Goal: Task Accomplishment & Management: Complete application form

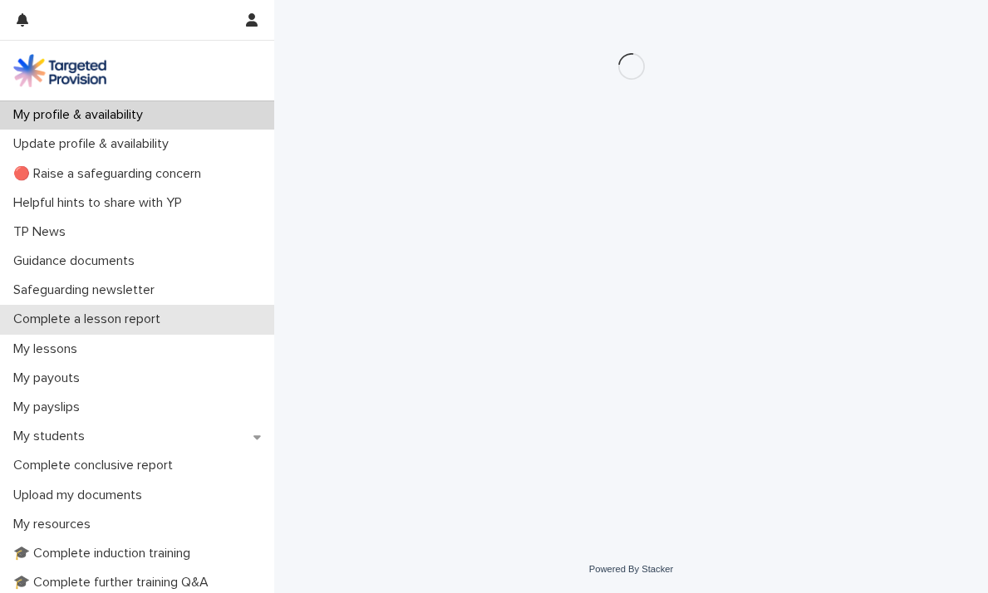
click at [104, 321] on p "Complete a lesson report" at bounding box center [90, 319] width 167 height 16
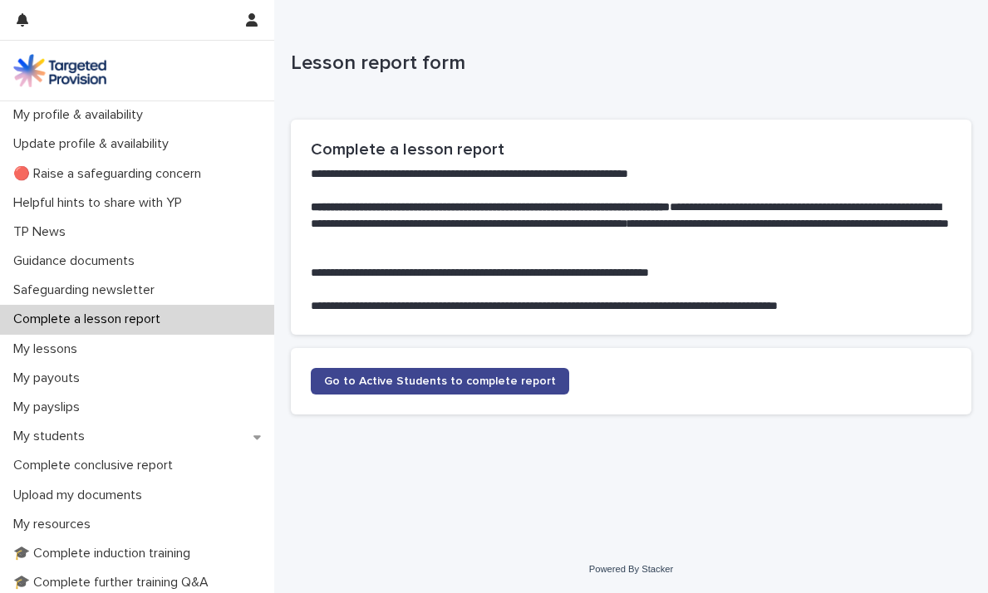
click at [405, 382] on span "Go to Active Students to complete report" at bounding box center [440, 381] width 232 height 12
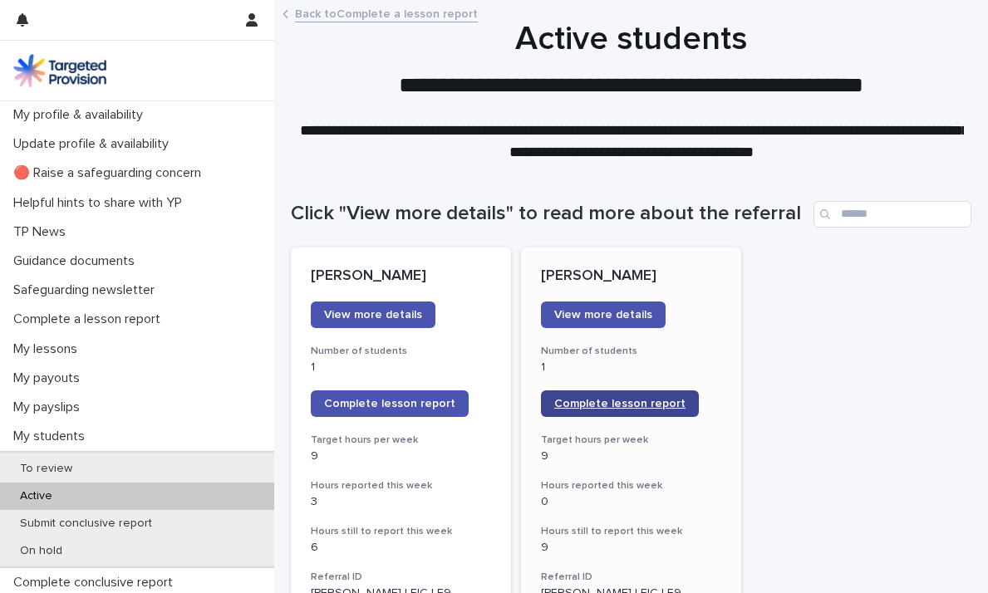
click at [645, 409] on span "Complete lesson report" at bounding box center [619, 404] width 131 height 12
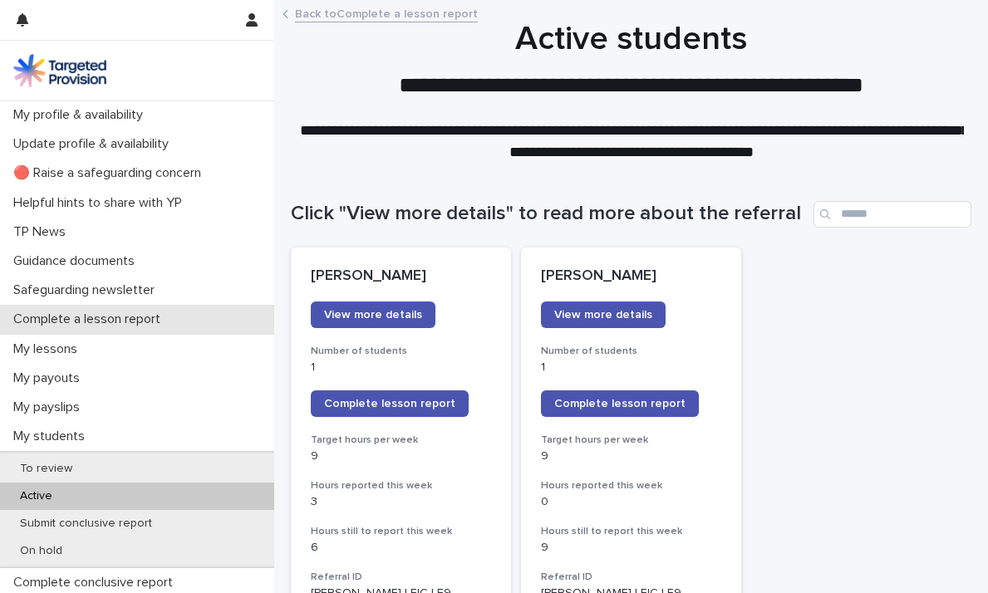
click at [88, 305] on div "Complete a lesson report" at bounding box center [137, 319] width 274 height 29
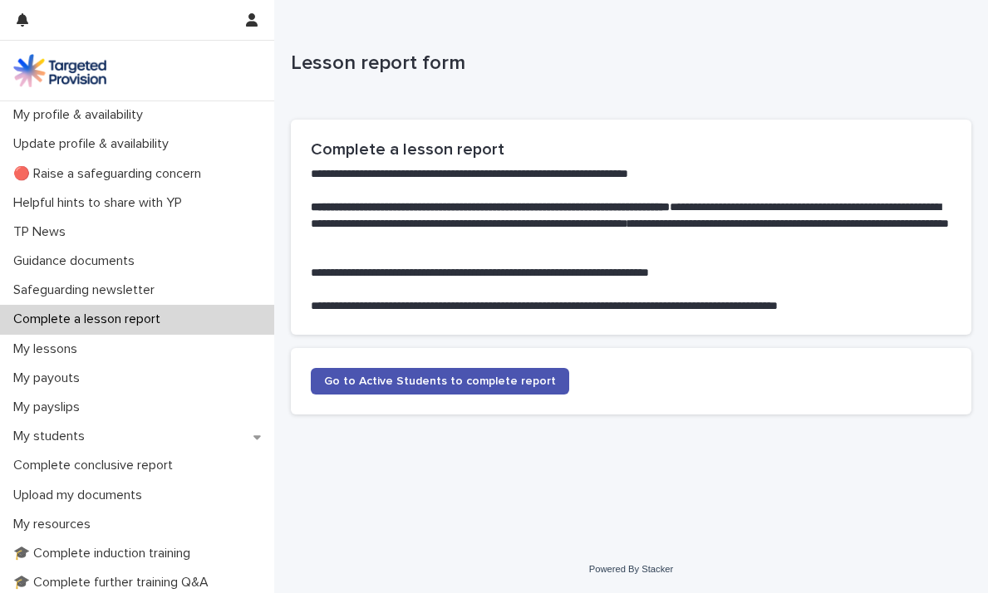
click at [157, 320] on p "Complete a lesson report" at bounding box center [90, 319] width 167 height 16
click at [380, 377] on span "Go to Active Students to complete report" at bounding box center [440, 381] width 232 height 12
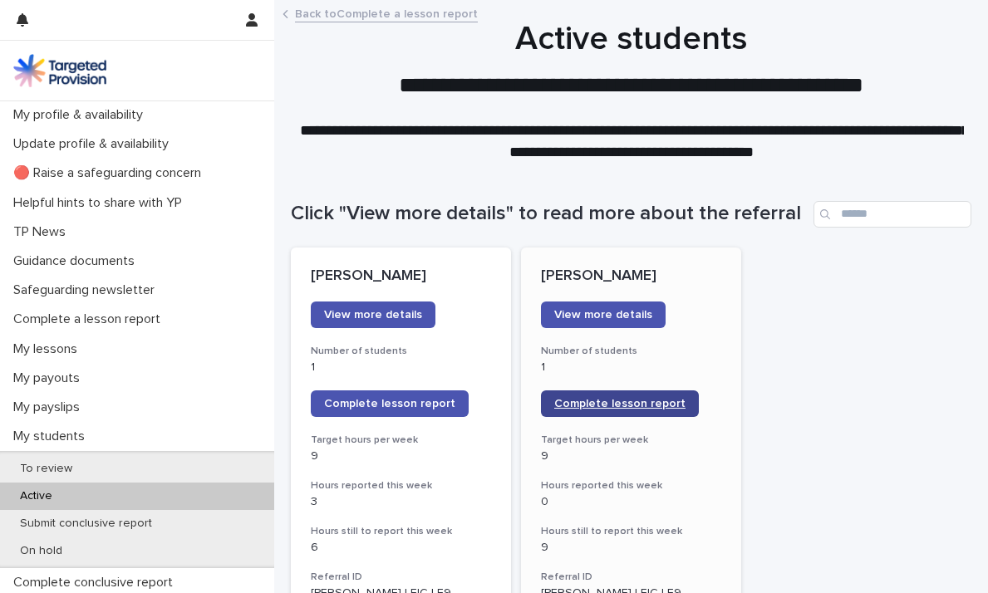
click at [627, 403] on span "Complete lesson report" at bounding box center [619, 404] width 131 height 12
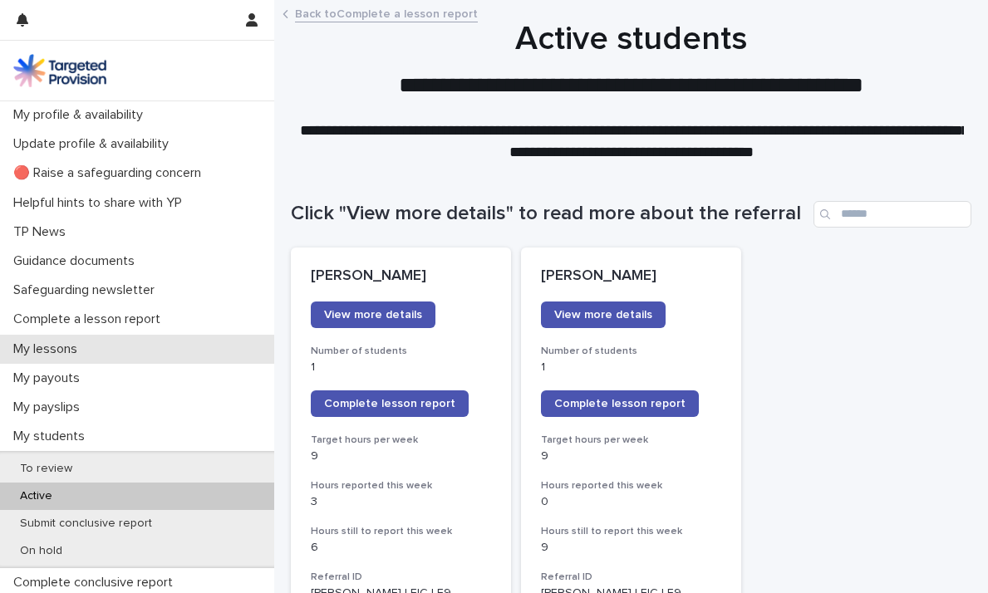
click at [47, 347] on p "My lessons" at bounding box center [49, 349] width 84 height 16
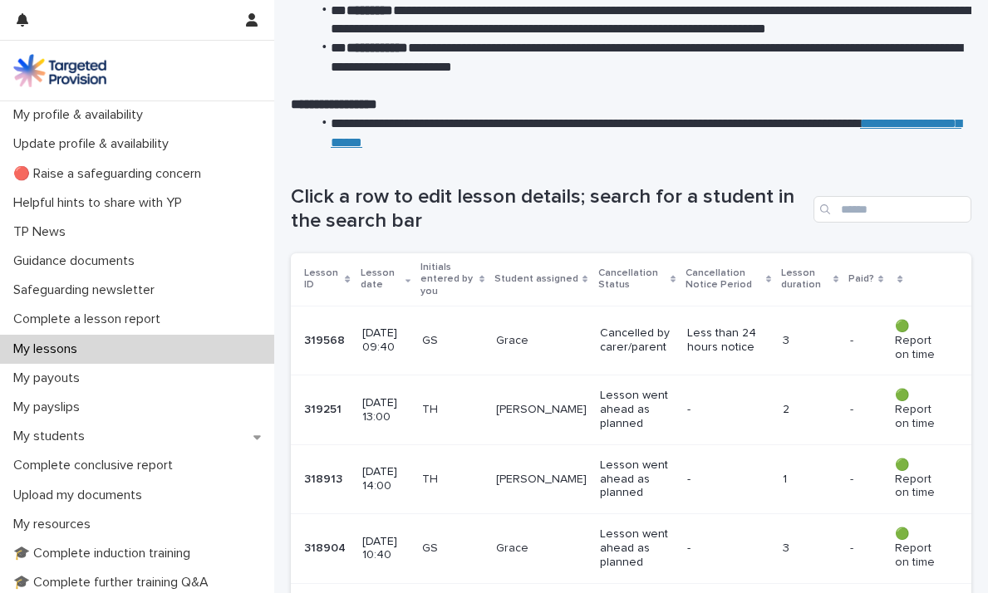
scroll to position [176, 0]
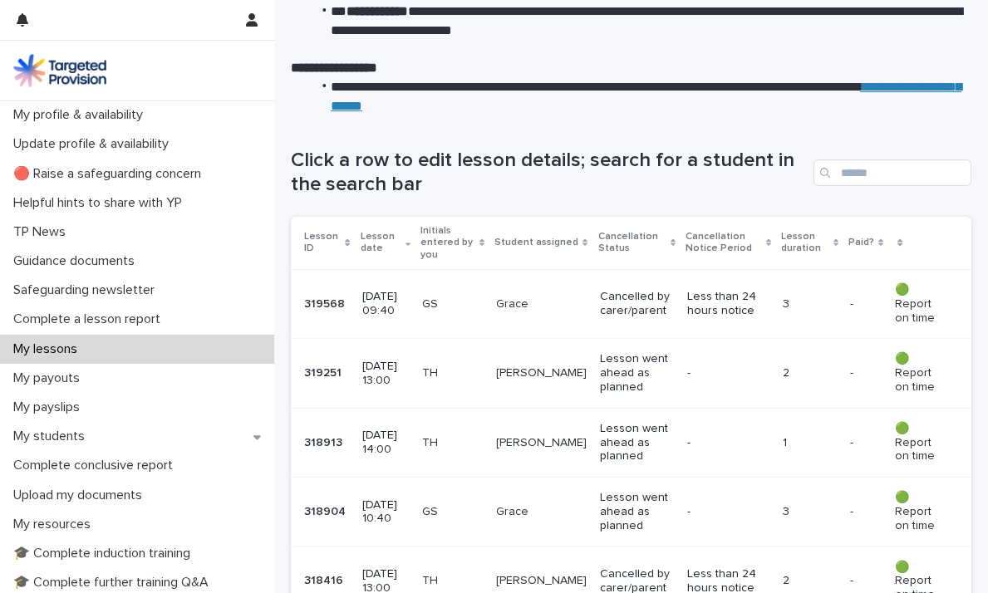
click at [458, 375] on p "TH" at bounding box center [452, 373] width 61 height 14
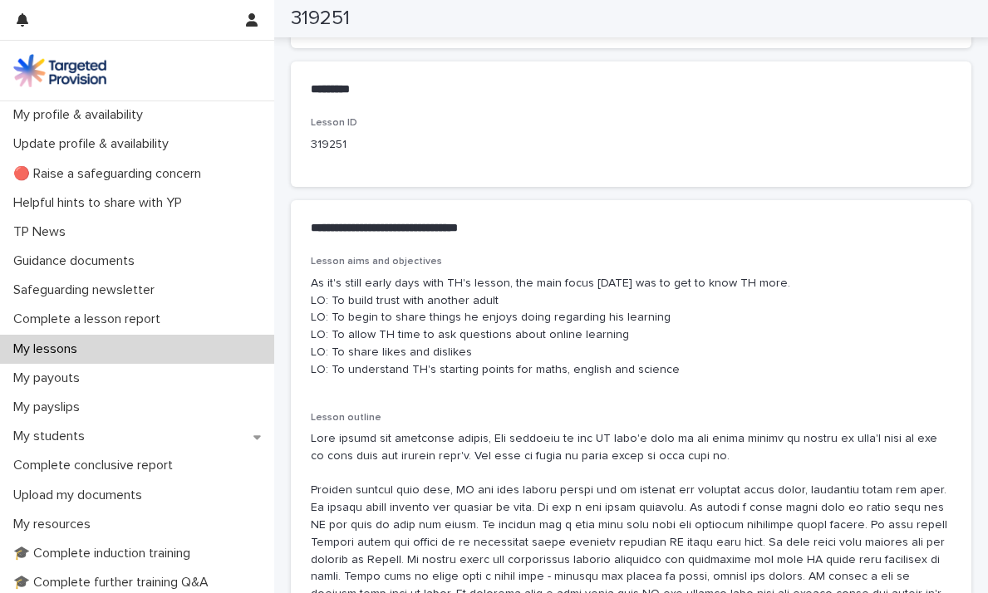
scroll to position [807, 0]
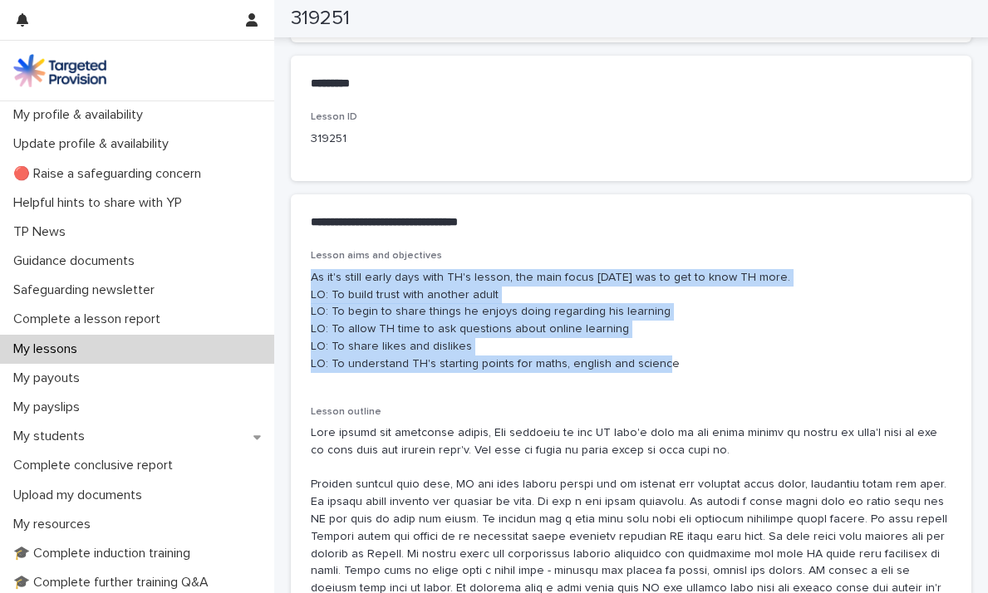
drag, startPoint x: 681, startPoint y: 373, endPoint x: 293, endPoint y: 283, distance: 398.1
click at [293, 283] on div "Lesson aims and objectives As it's still early days with TH's lesson, the main …" at bounding box center [631, 457] width 680 height 414
copy p "As it's still early days with TH's lesson, the main focus [DATE] was to get to …"
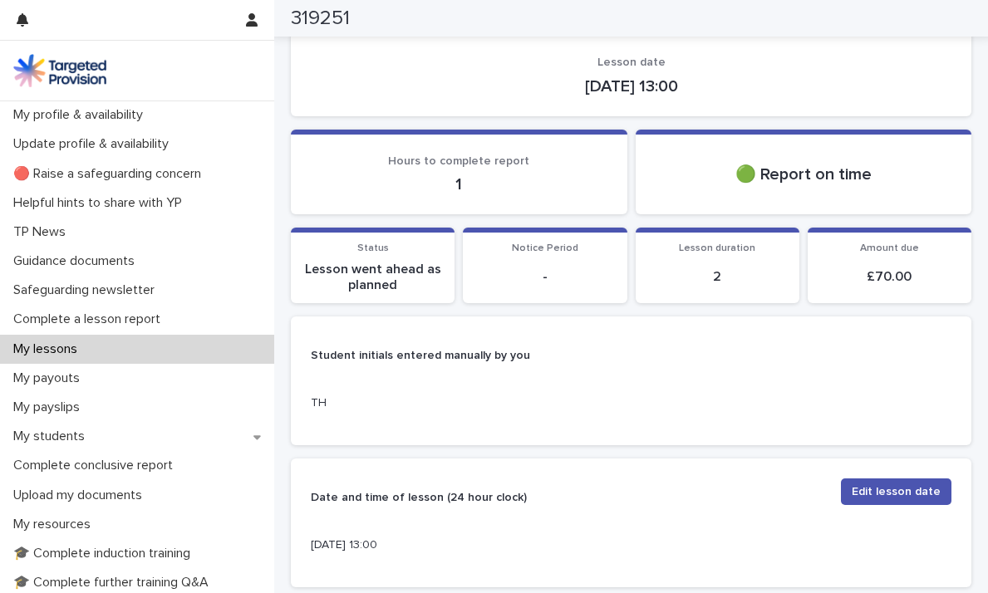
scroll to position [76, 0]
